Goal: Task Accomplishment & Management: Manage account settings

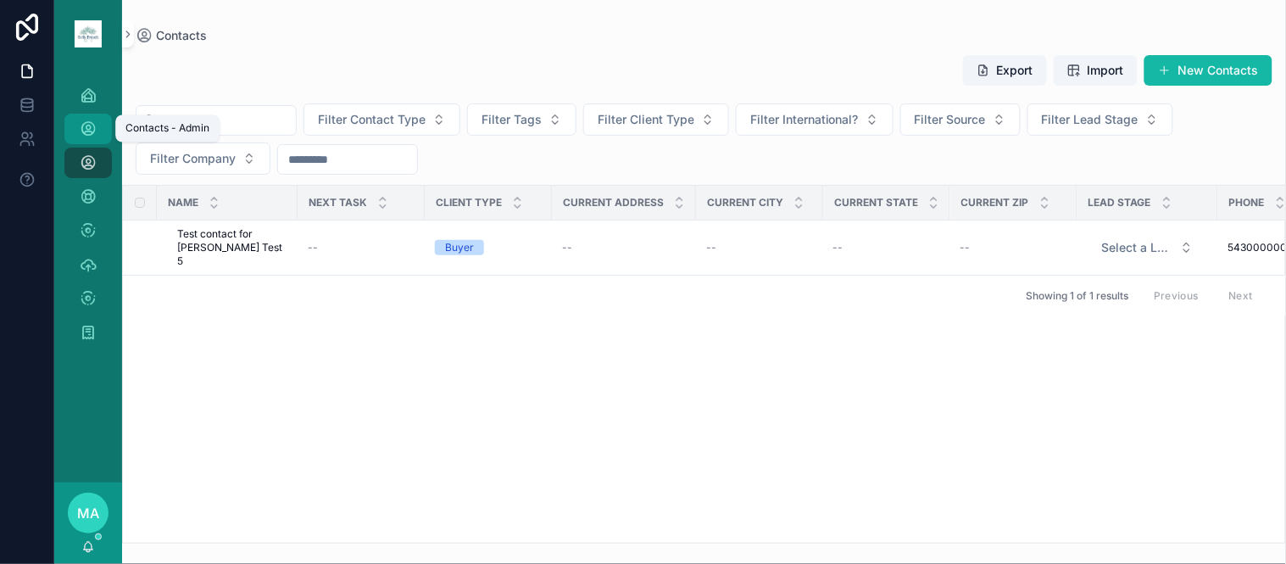
click at [86, 123] on icon "scrollable content" at bounding box center [88, 128] width 17 height 17
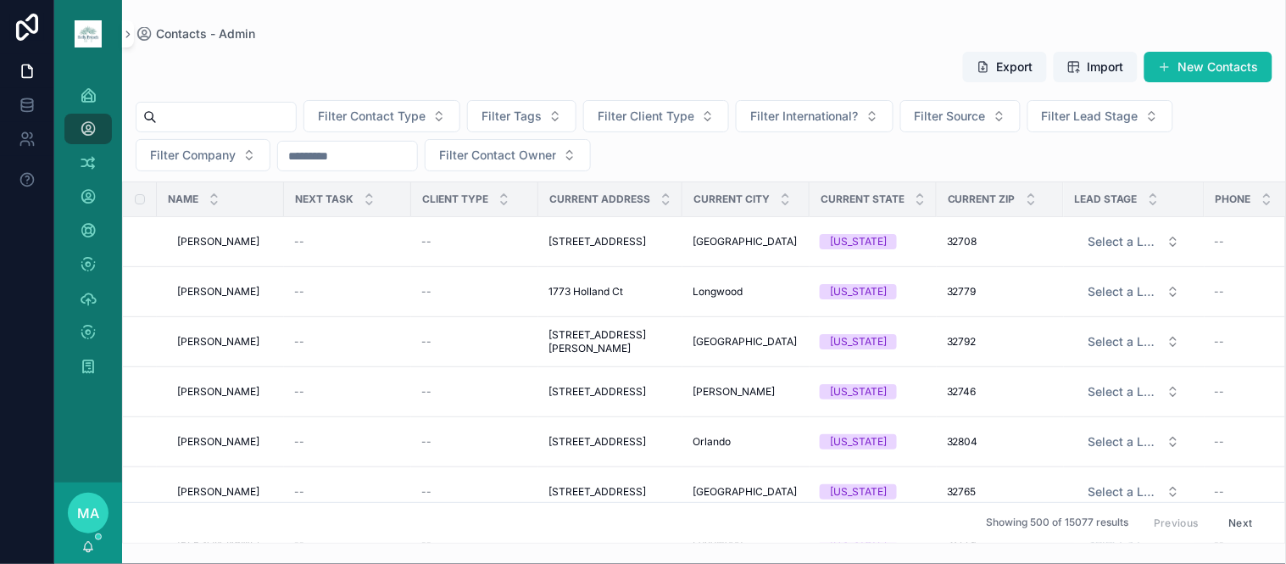
click at [266, 103] on div "scrollable content" at bounding box center [216, 117] width 161 height 31
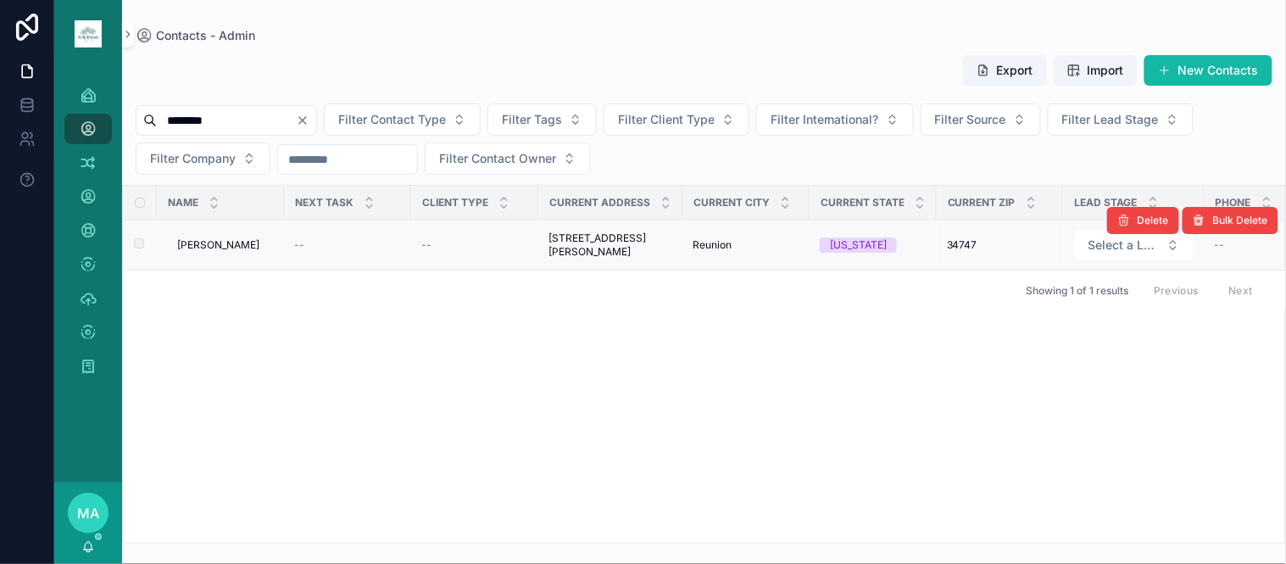
type input "********"
click at [210, 242] on span "[PERSON_NAME]" at bounding box center [218, 245] width 82 height 14
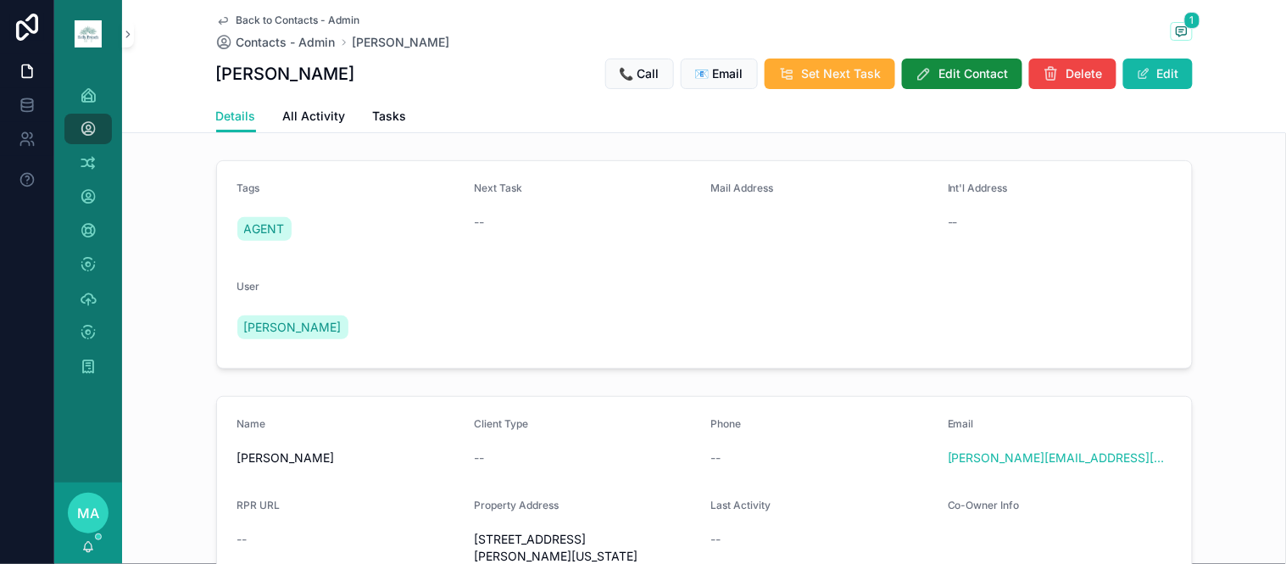
click at [275, 19] on span "Back to Contacts - Admin" at bounding box center [299, 21] width 124 height 14
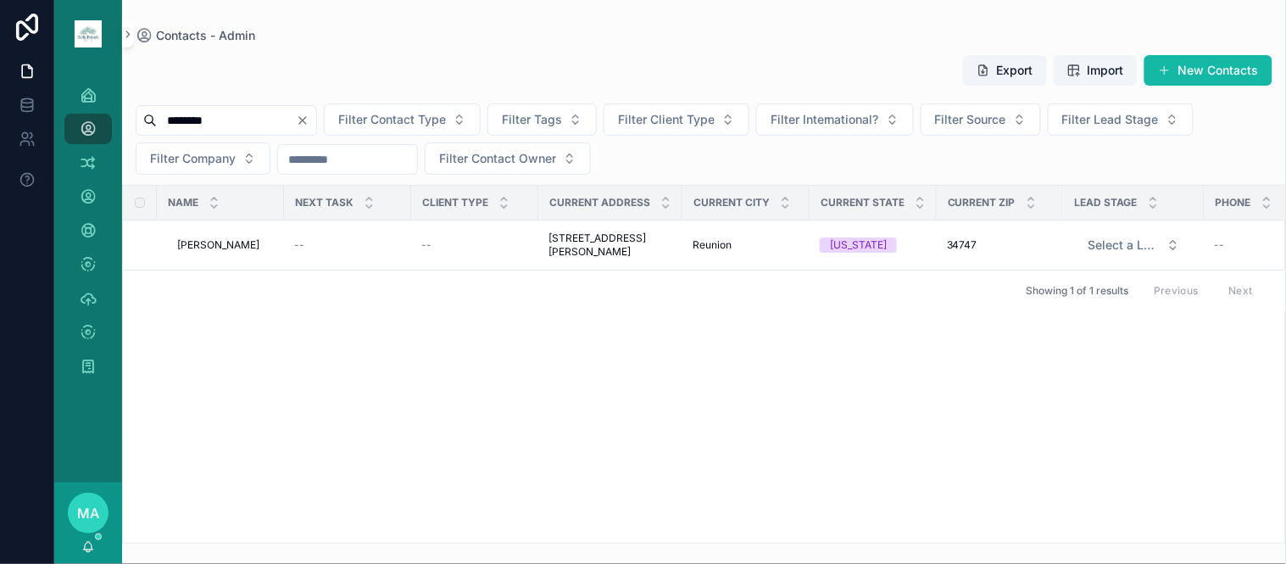
drag, startPoint x: 344, startPoint y: 124, endPoint x: 336, endPoint y: 125, distance: 8.5
click at [310, 125] on icon "Clear" at bounding box center [303, 121] width 14 height 14
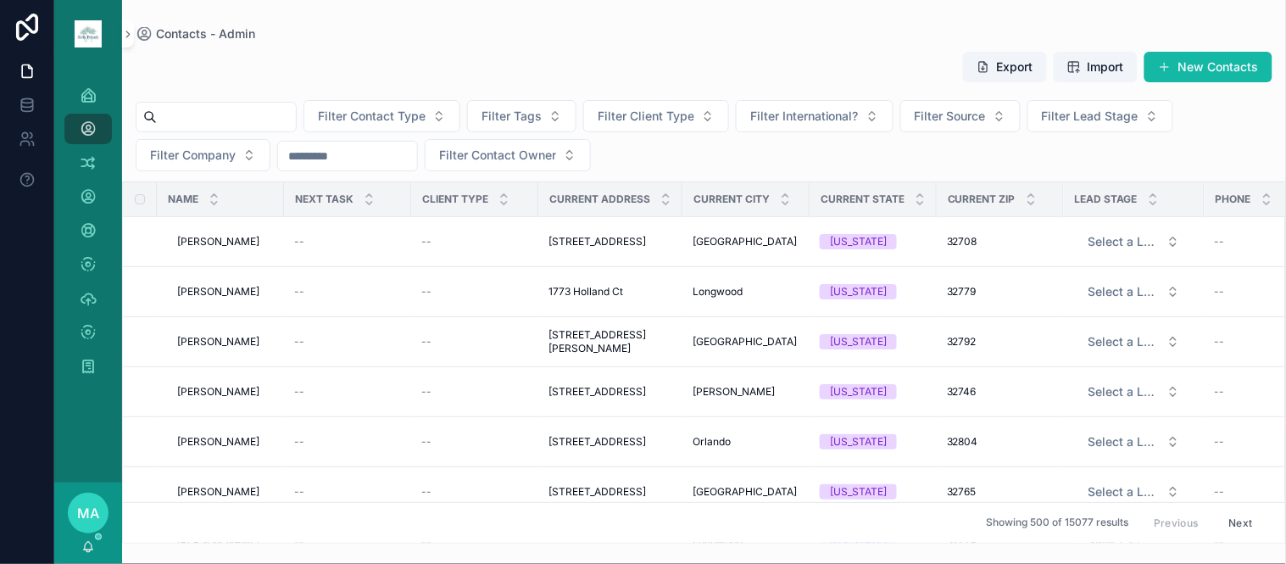
click at [235, 127] on input "scrollable content" at bounding box center [226, 117] width 139 height 24
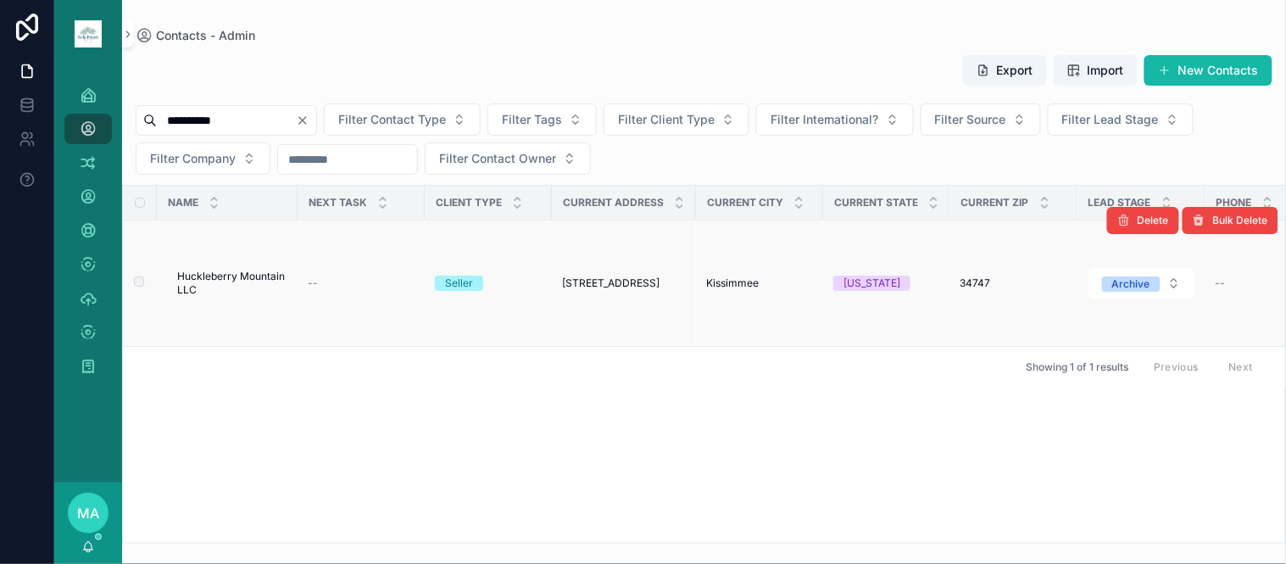
type input "**********"
click at [263, 274] on span "Huckleberry Mountain LLC" at bounding box center [232, 283] width 110 height 27
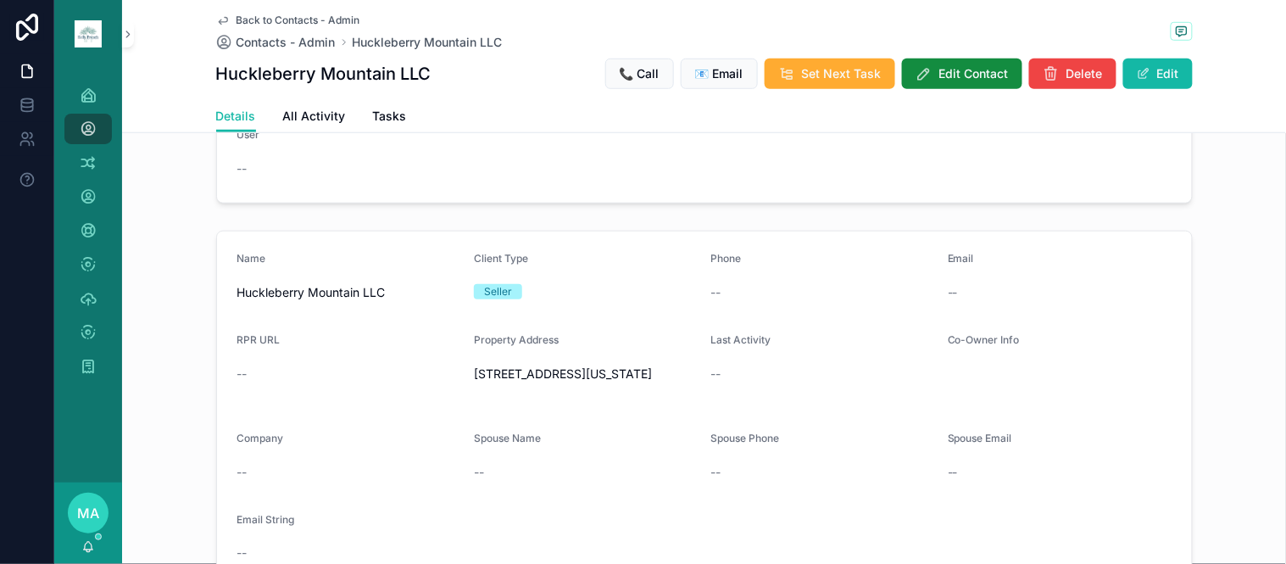
scroll to position [377, 0]
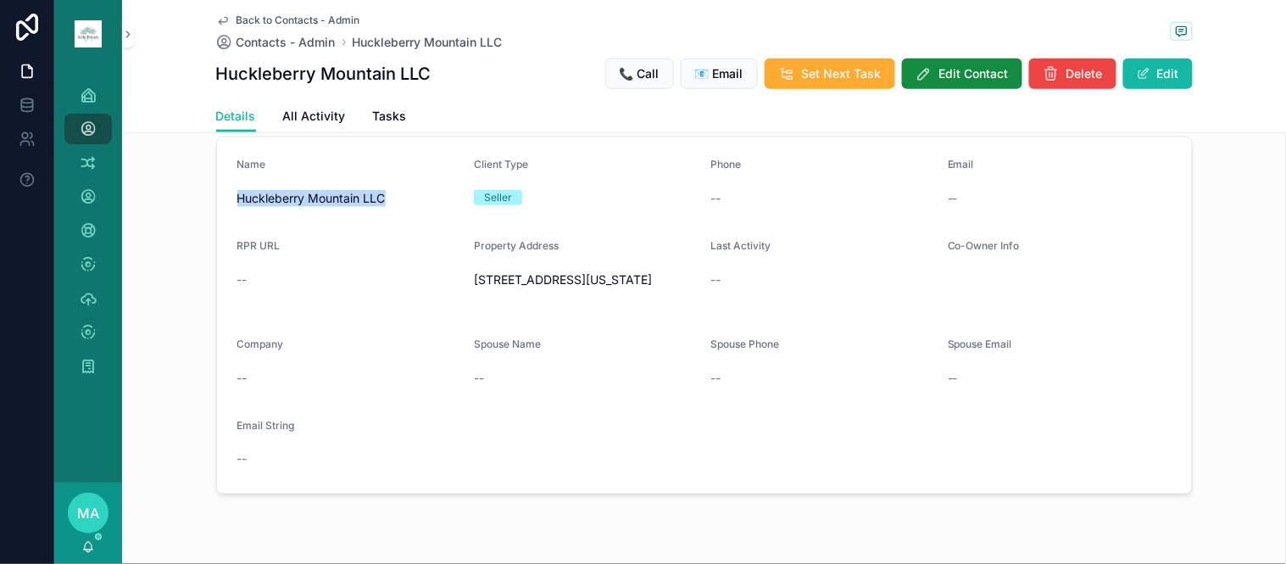
drag, startPoint x: 393, startPoint y: 187, endPoint x: 216, endPoint y: 176, distance: 177.6
click at [217, 176] on form "Name Huckleberry Mountain LLC Client Type Seller Phone -- Email -- RPR URL -- P…" at bounding box center [704, 315] width 975 height 356
copy span "Huckleberry Mountain LLC"
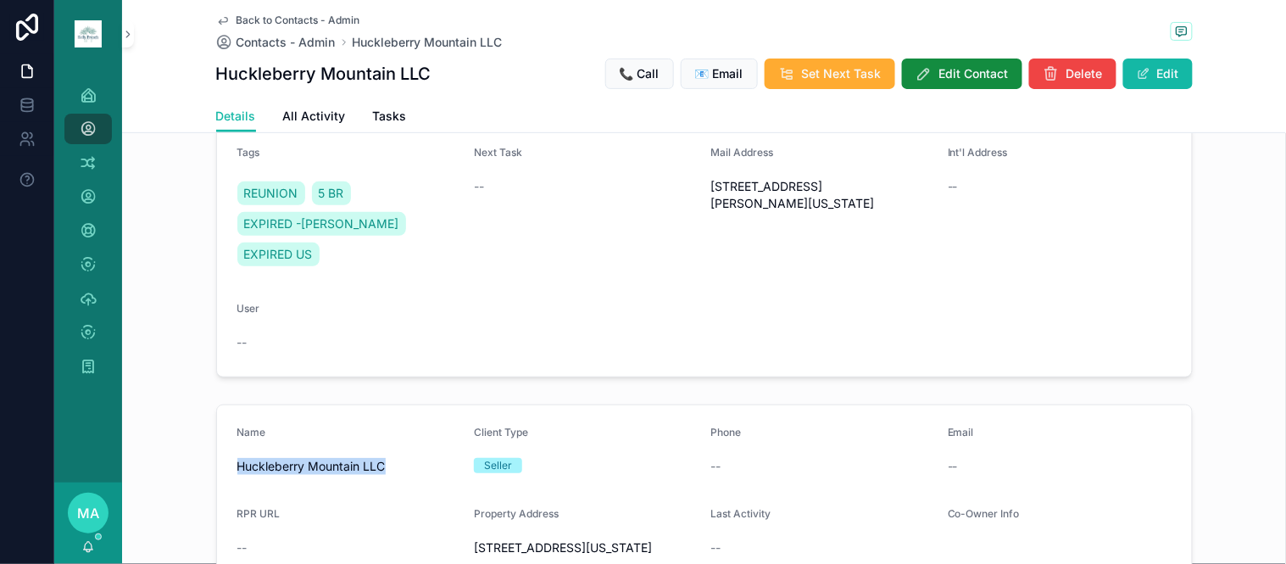
scroll to position [0, 0]
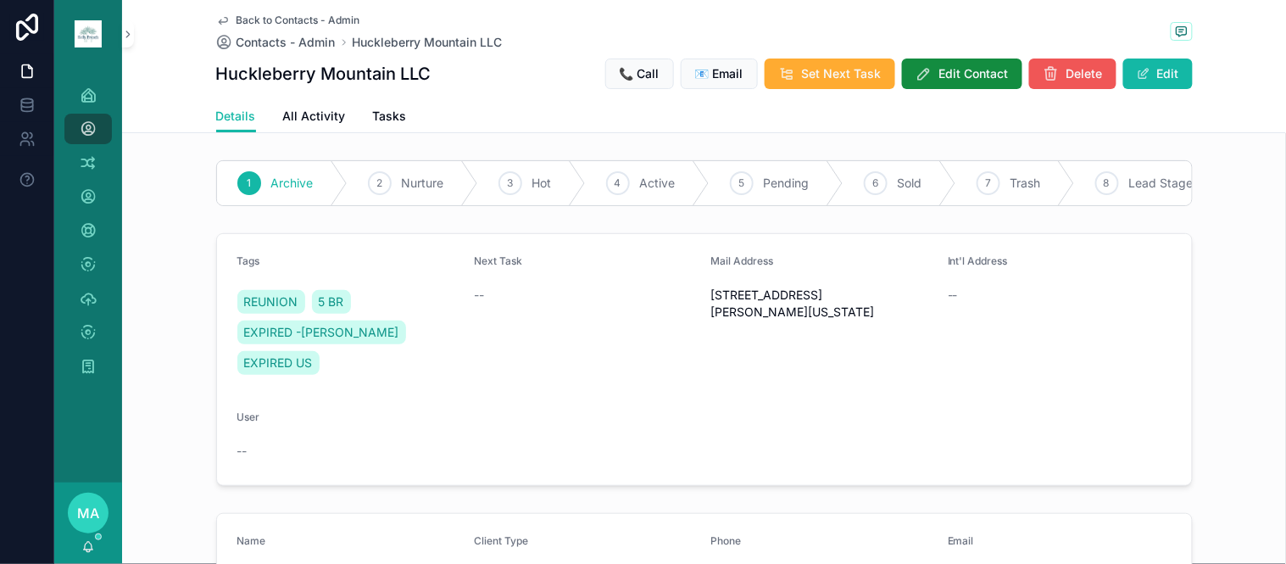
click at [1091, 74] on span "Delete" at bounding box center [1085, 73] width 36 height 17
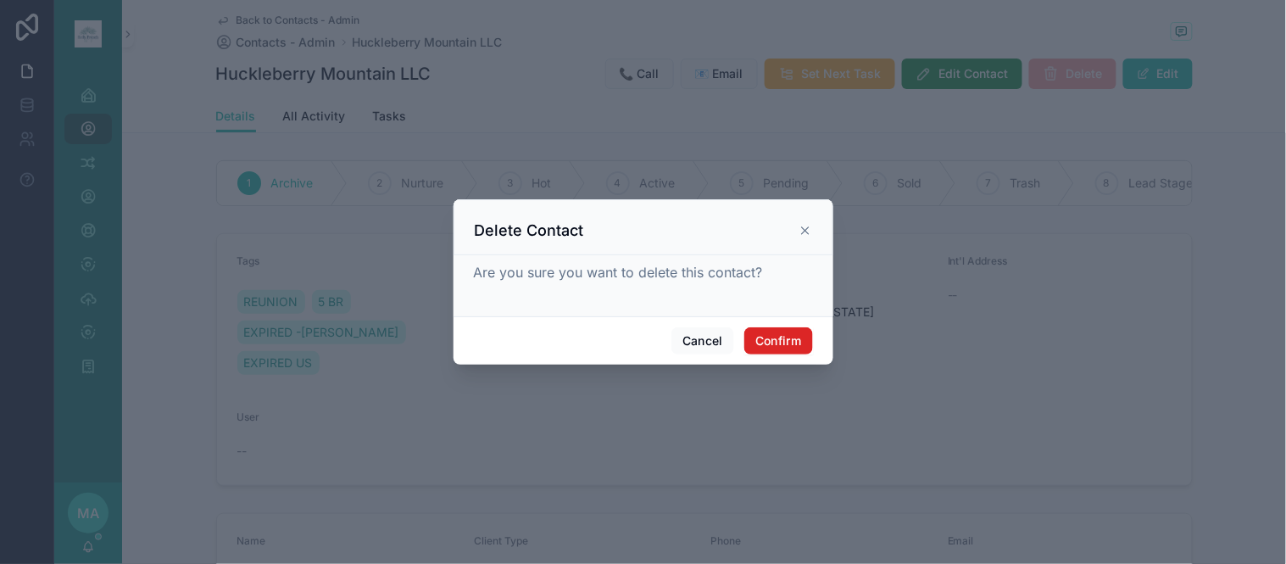
click at [768, 342] on button "Confirm" at bounding box center [779, 340] width 68 height 27
